Goal: Check status: Check status

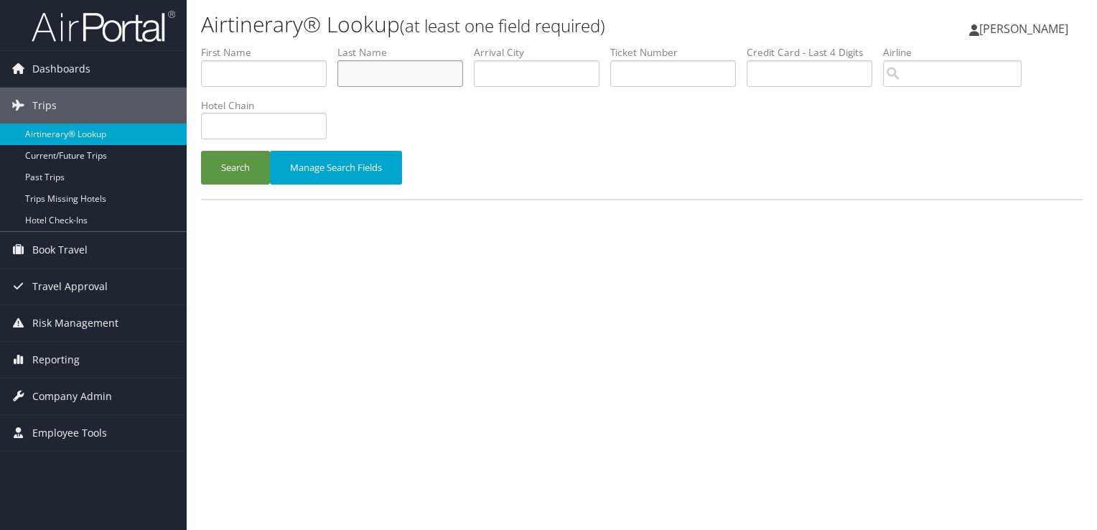
click at [395, 80] on input "text" at bounding box center [400, 73] width 126 height 27
click at [515, 67] on input "text" at bounding box center [537, 73] width 126 height 27
click at [301, 116] on input "text" at bounding box center [264, 126] width 126 height 27
type input "MARRIOTT"
click at [564, 67] on input "text" at bounding box center [537, 73] width 126 height 27
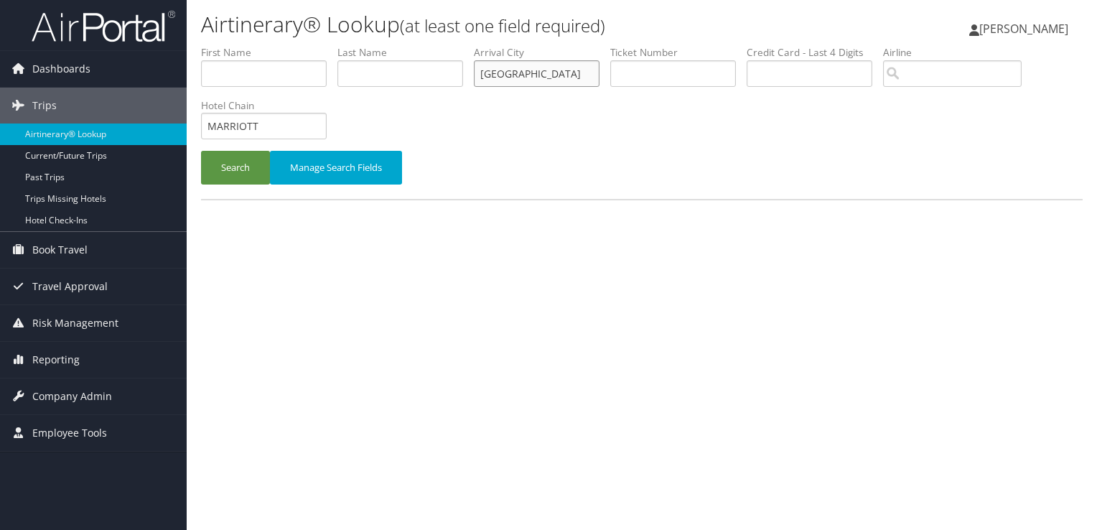
type input "[GEOGRAPHIC_DATA]"
click at [201, 151] on button "Search" at bounding box center [235, 168] width 69 height 34
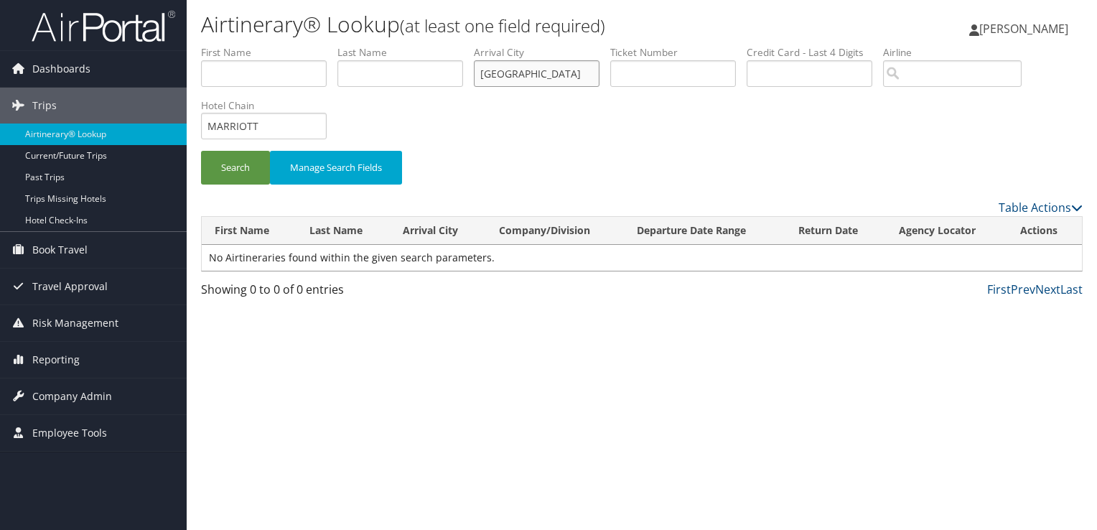
drag, startPoint x: 580, startPoint y: 78, endPoint x: 424, endPoint y: 76, distance: 155.7
click at [424, 45] on ul "First Name Last Name Departure City Arrival City [GEOGRAPHIC_DATA] Company/Divi…" at bounding box center [641, 45] width 881 height 0
drag, startPoint x: 278, startPoint y: 121, endPoint x: 181, endPoint y: 127, distance: 97.1
click at [181, 127] on div "Dashboards AirPortal 360™ (Manager) My Travel Dashboard Trips Airtinerary® Look…" at bounding box center [548, 265] width 1097 height 530
click at [428, 84] on input "text" at bounding box center [400, 73] width 126 height 27
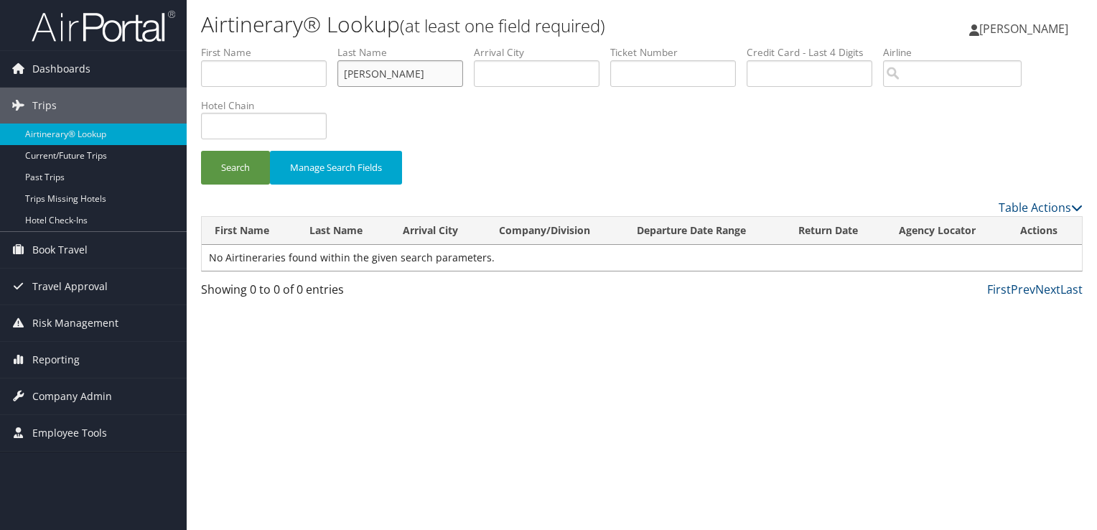
type input "[PERSON_NAME]"
click at [201, 151] on button "Search" at bounding box center [235, 168] width 69 height 34
click at [385, 77] on input "[PERSON_NAME]" at bounding box center [400, 73] width 126 height 27
click at [269, 65] on input "text" at bounding box center [264, 73] width 126 height 27
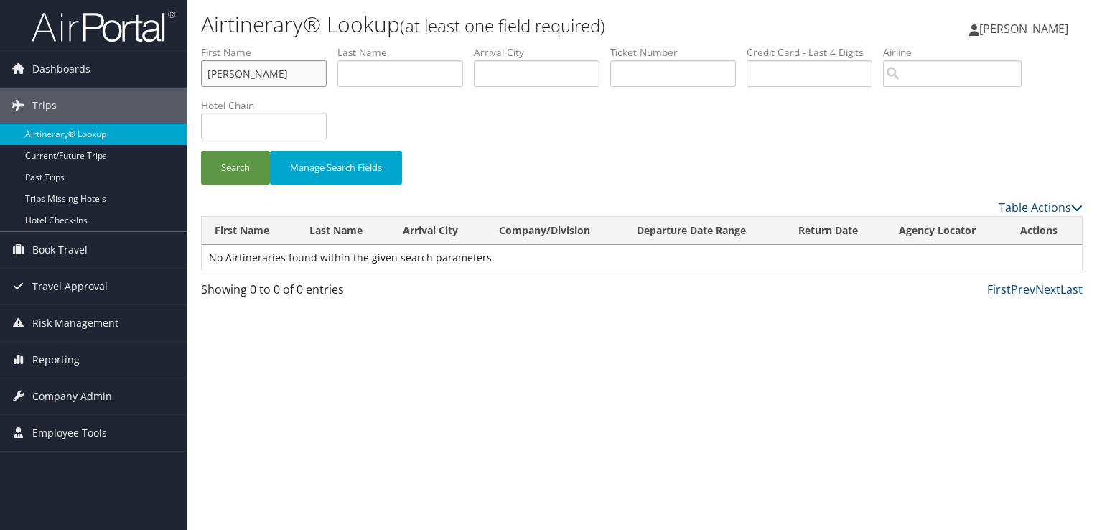
type input "[PERSON_NAME]"
click at [201, 151] on button "Search" at bounding box center [235, 168] width 69 height 34
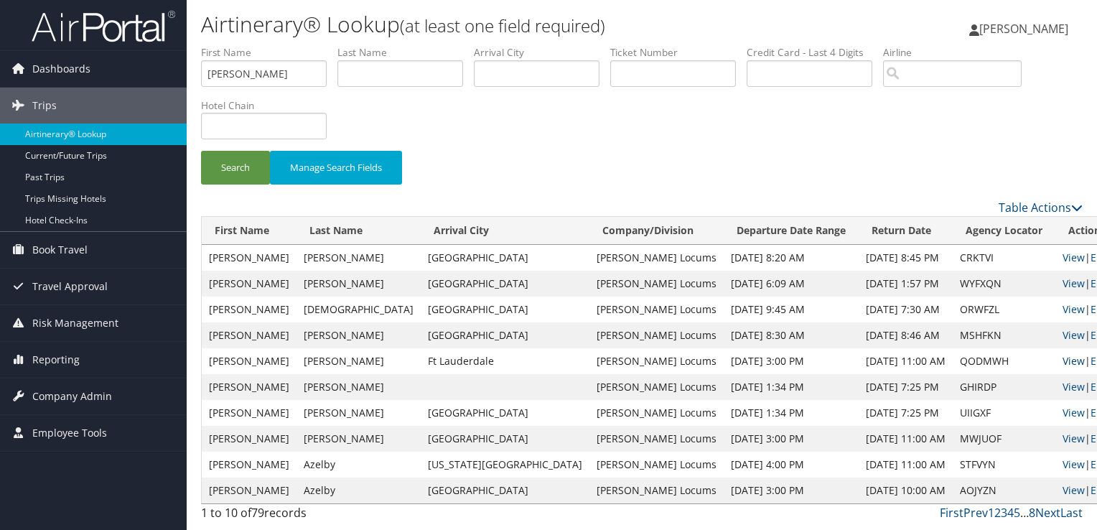
click at [1062, 358] on link "View" at bounding box center [1073, 361] width 22 height 14
click at [421, 80] on input "text" at bounding box center [400, 73] width 126 height 27
type input "[PERSON_NAME]"
click at [201, 151] on button "Search" at bounding box center [235, 168] width 69 height 34
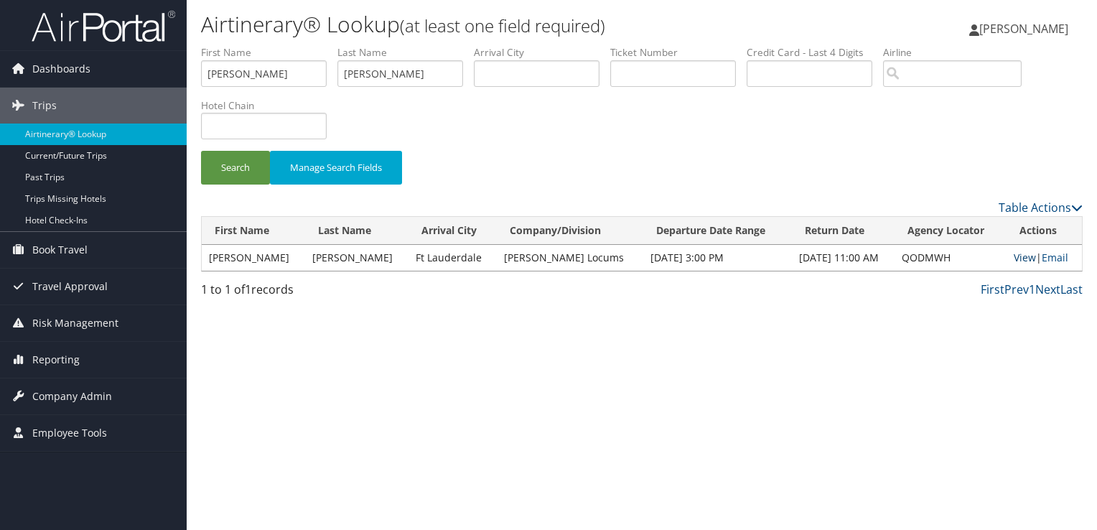
click at [1017, 255] on link "View" at bounding box center [1024, 257] width 22 height 14
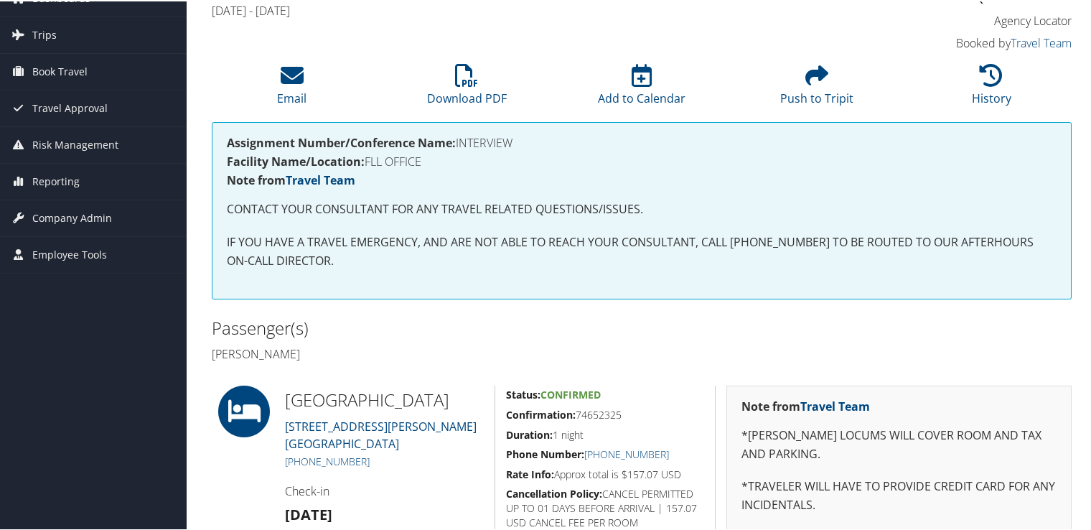
scroll to position [287, 0]
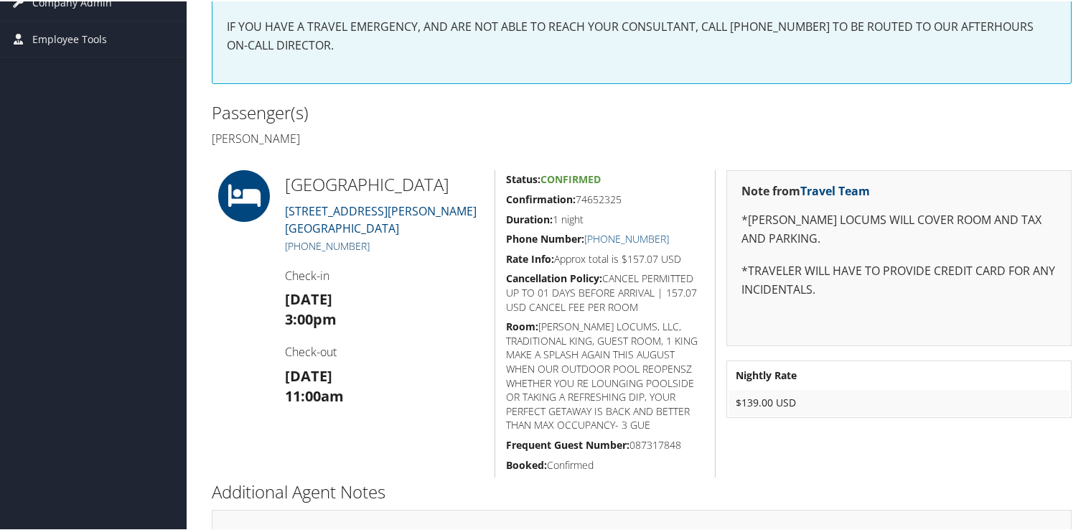
click at [357, 251] on link "[PHONE_NUMBER]" at bounding box center [327, 245] width 85 height 14
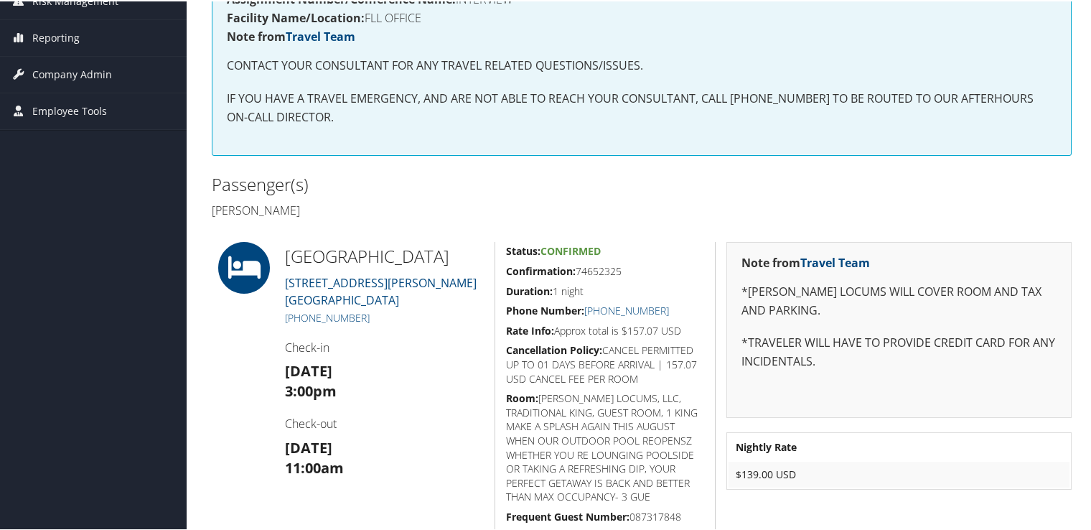
scroll to position [360, 0]
